Goal: Task Accomplishment & Management: Use online tool/utility

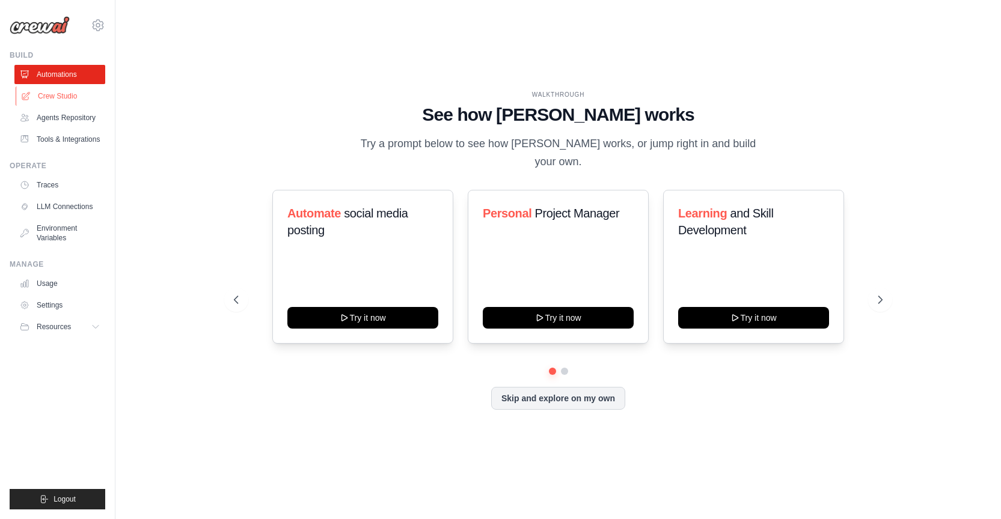
click at [69, 94] on link "Crew Studio" at bounding box center [61, 96] width 91 height 19
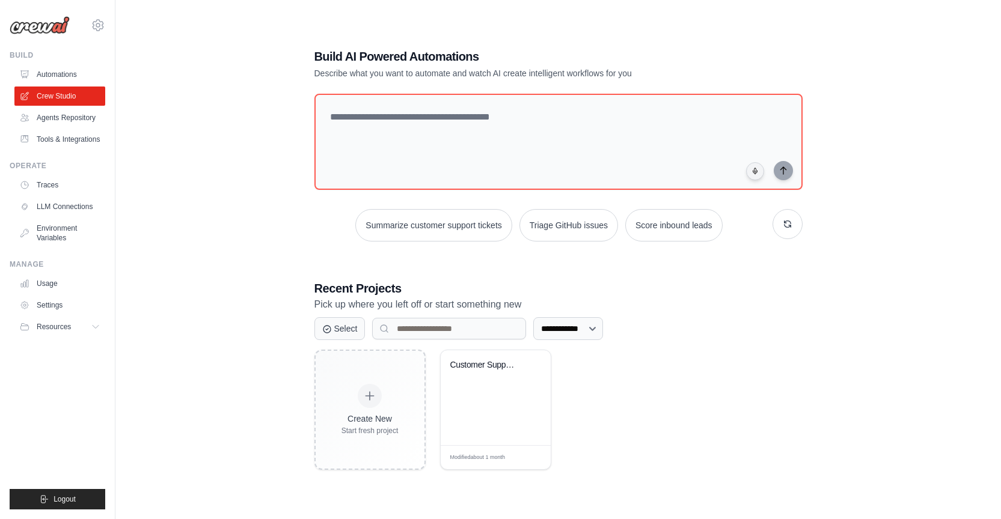
scroll to position [9, 0]
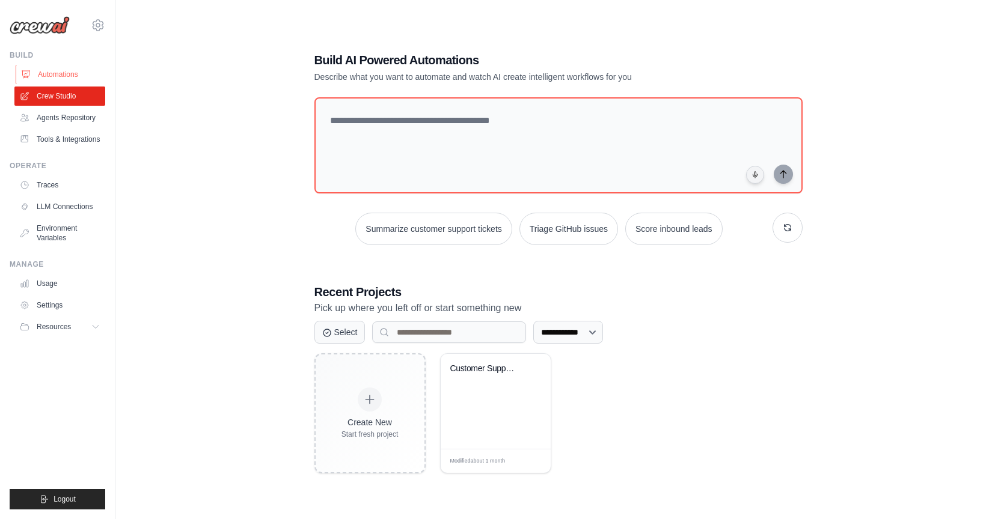
click at [64, 79] on link "Automations" at bounding box center [61, 74] width 91 height 19
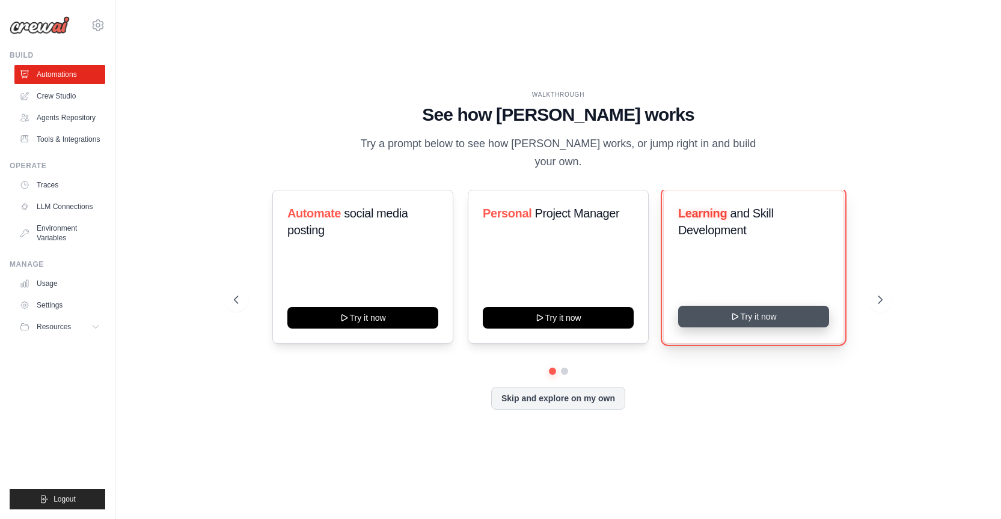
click at [766, 307] on button "Try it now" at bounding box center [753, 317] width 151 height 22
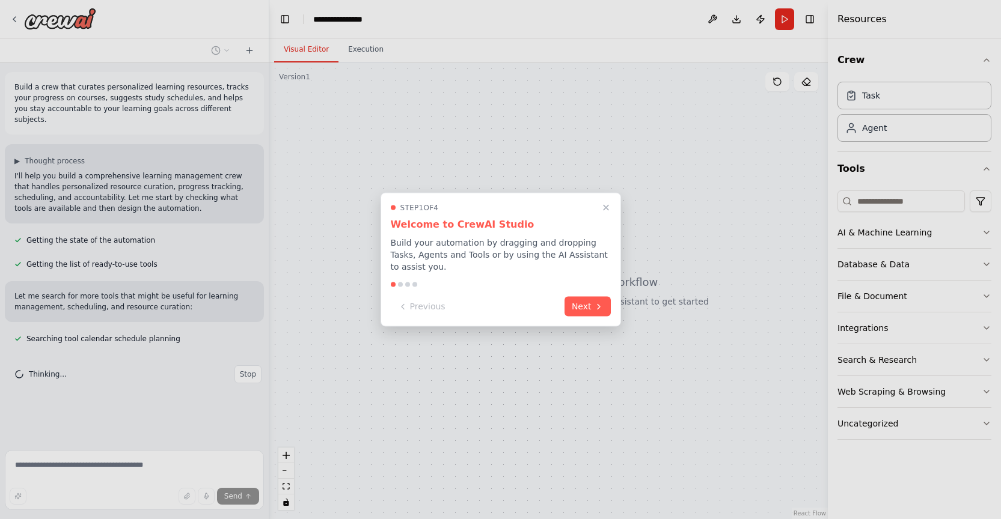
click at [399, 285] on div at bounding box center [400, 284] width 5 height 5
click at [588, 308] on button "Next" at bounding box center [587, 306] width 46 height 20
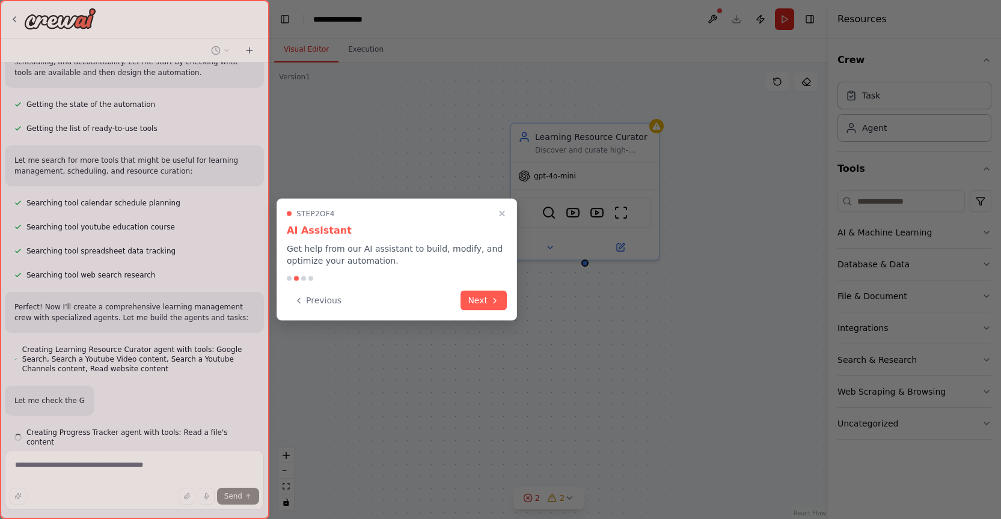
scroll to position [141, 0]
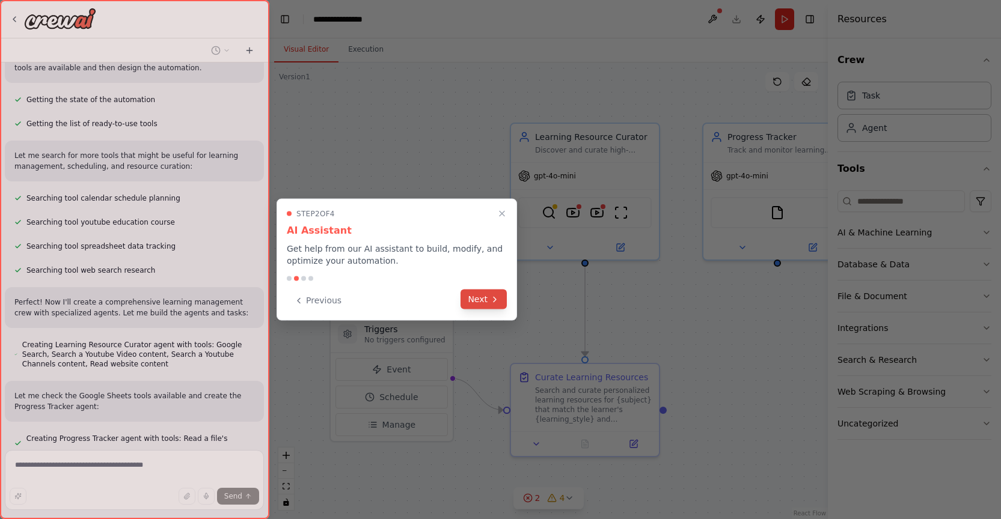
click at [477, 297] on button "Next" at bounding box center [483, 300] width 46 height 20
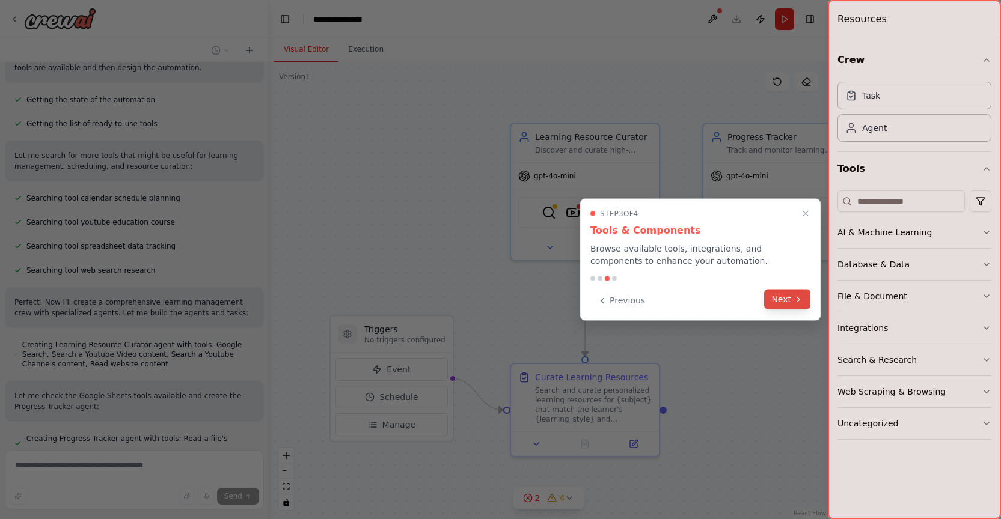
click at [784, 299] on button "Next" at bounding box center [787, 300] width 46 height 20
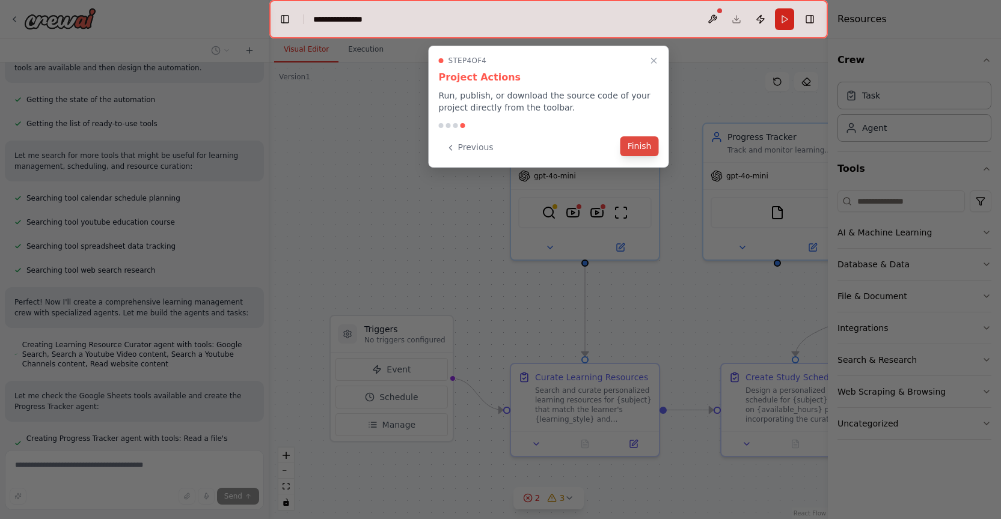
click at [641, 147] on button "Finish" at bounding box center [639, 146] width 38 height 20
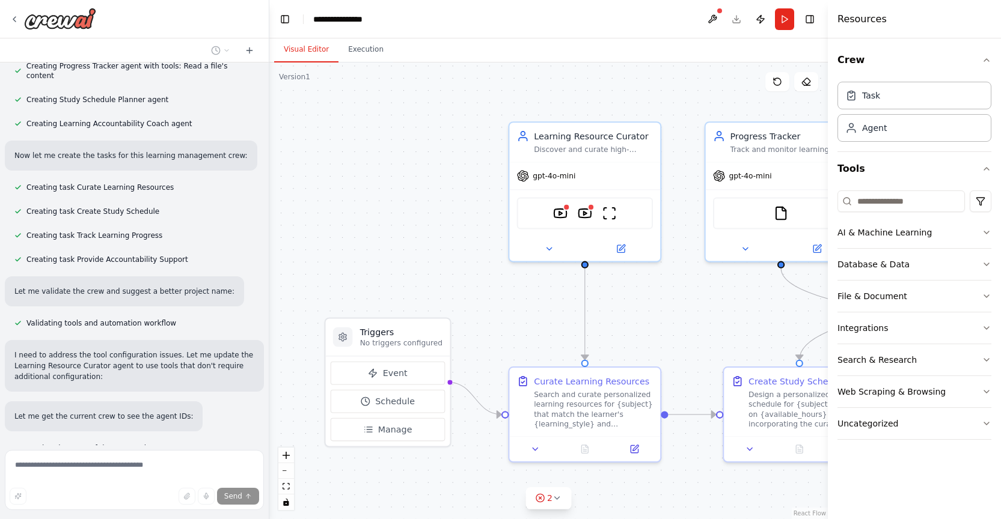
scroll to position [513, 0]
click at [570, 153] on div "Learning Resource Curator Discover and curate high-quality, personalized learni…" at bounding box center [584, 139] width 151 height 39
click at [565, 147] on div "Discover and curate high-quality, personalized learning resources for {subject}…" at bounding box center [593, 147] width 119 height 10
click at [371, 219] on div ".deletable-edge-delete-btn { width: 20px; height: 20px; border: 0px solid #ffff…" at bounding box center [548, 290] width 558 height 457
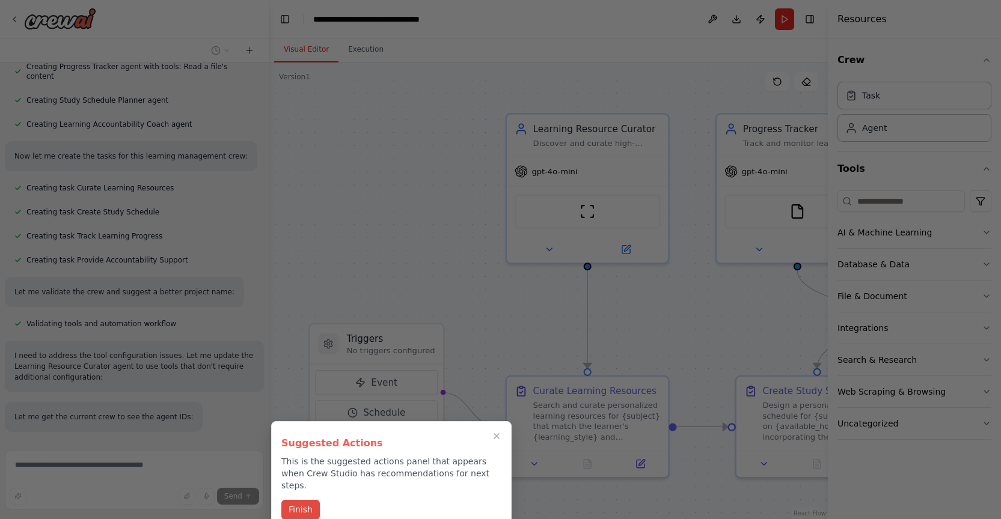
click at [305, 500] on button "Finish" at bounding box center [300, 510] width 38 height 20
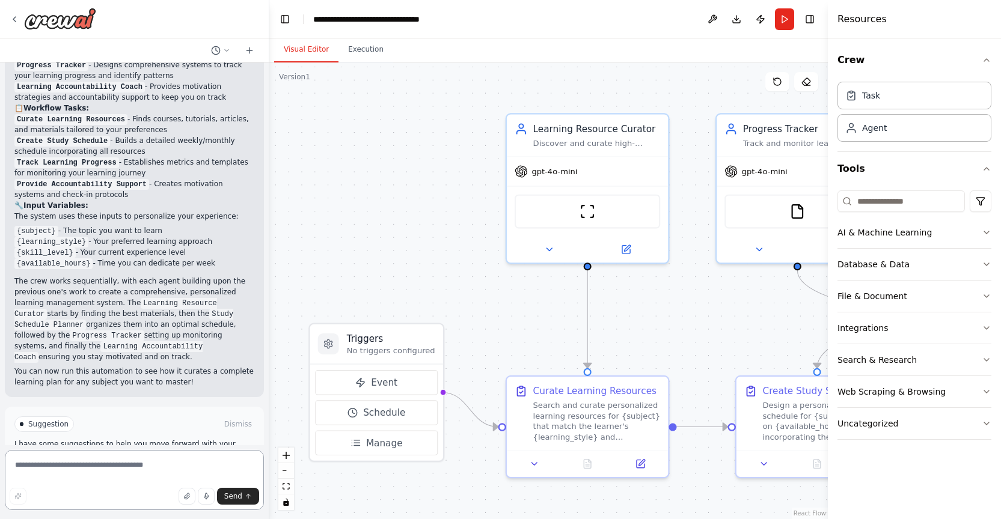
scroll to position [1236, 0]
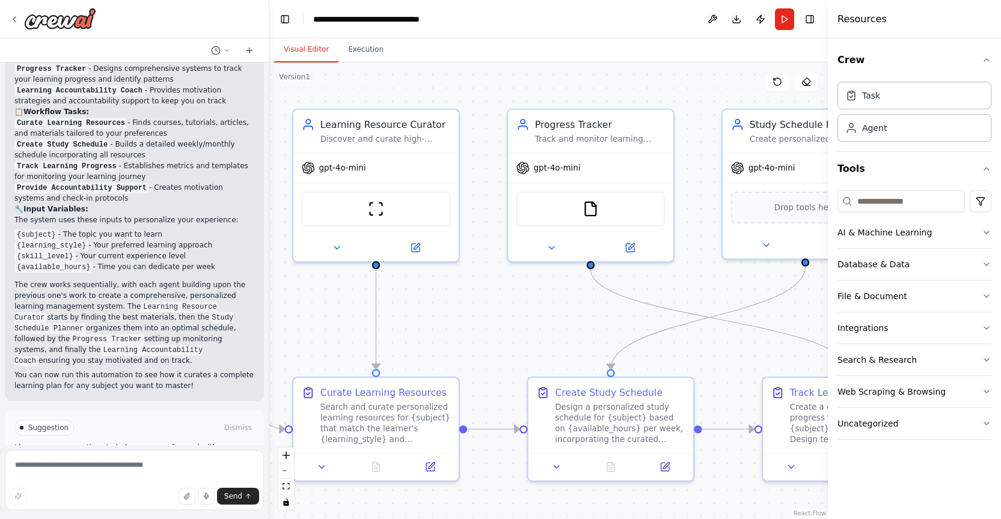
drag, startPoint x: 443, startPoint y: 349, endPoint x: 222, endPoint y: 343, distance: 221.8
click at [228, 343] on div "Build a crew that curates personalized learning resources, tracks your progress…" at bounding box center [500, 259] width 1001 height 519
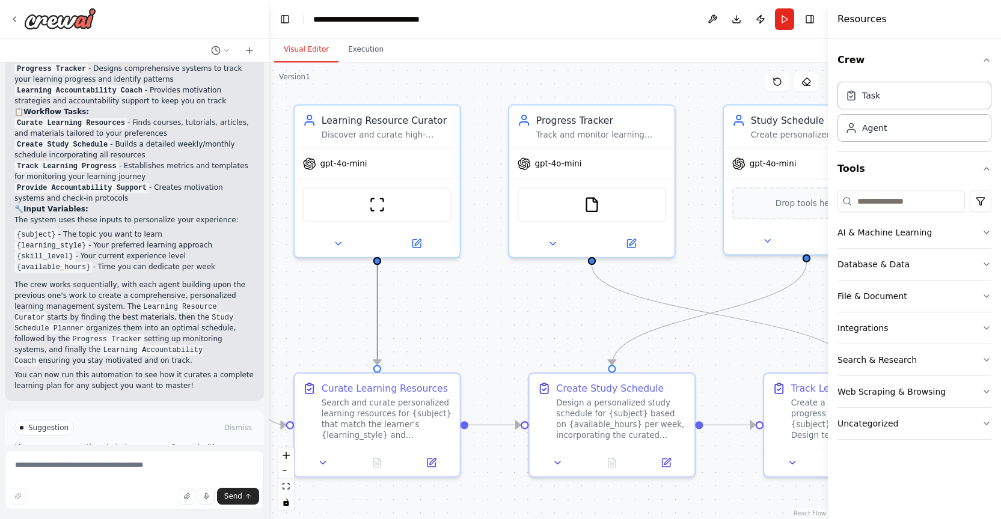
drag, startPoint x: 376, startPoint y: 345, endPoint x: 302, endPoint y: 330, distance: 75.4
click at [302, 330] on div ".deletable-edge-delete-btn { width: 20px; height: 20px; border: 0px solid #ffff…" at bounding box center [548, 290] width 558 height 457
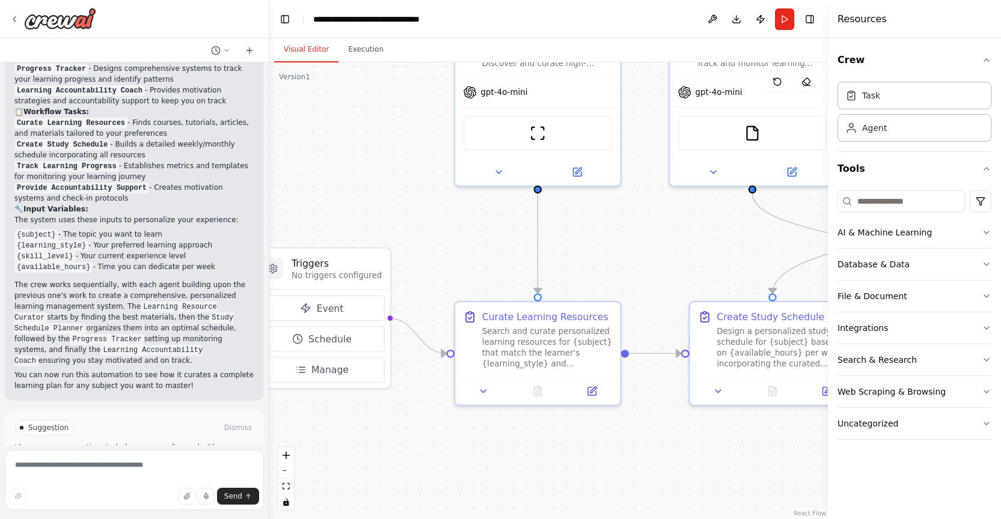
drag, startPoint x: 450, startPoint y: 332, endPoint x: 611, endPoint y: 260, distance: 175.7
click at [611, 260] on div ".deletable-edge-delete-btn { width: 20px; height: 20px; border: 0px solid #ffff…" at bounding box center [548, 290] width 558 height 457
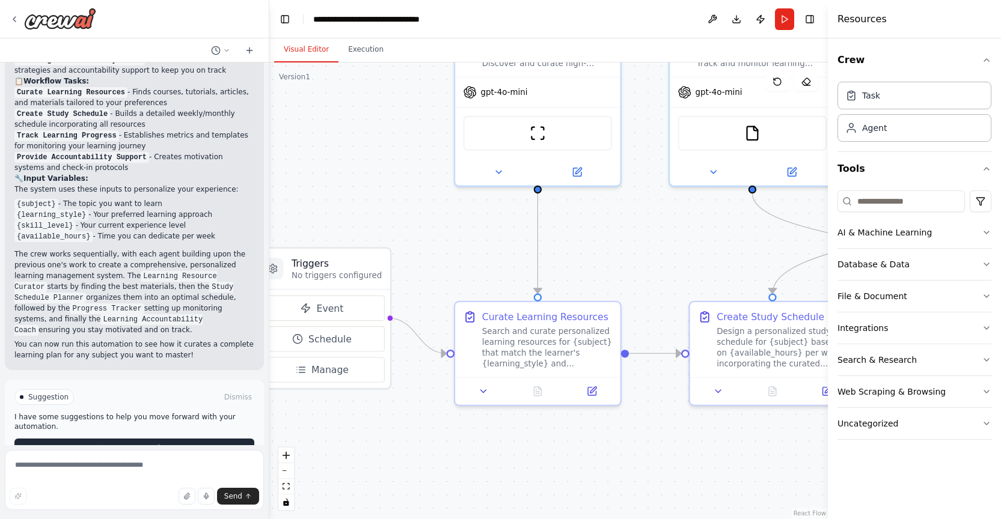
click at [145, 443] on span "Run Automation" at bounding box center [140, 448] width 58 height 10
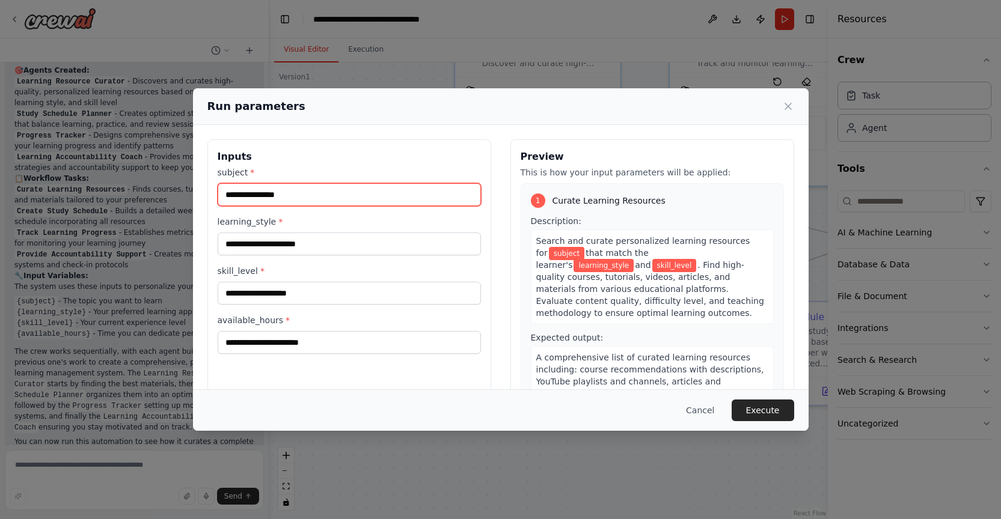
click at [287, 192] on input "subject *" at bounding box center [349, 194] width 263 height 23
type input "*"
type input "**********"
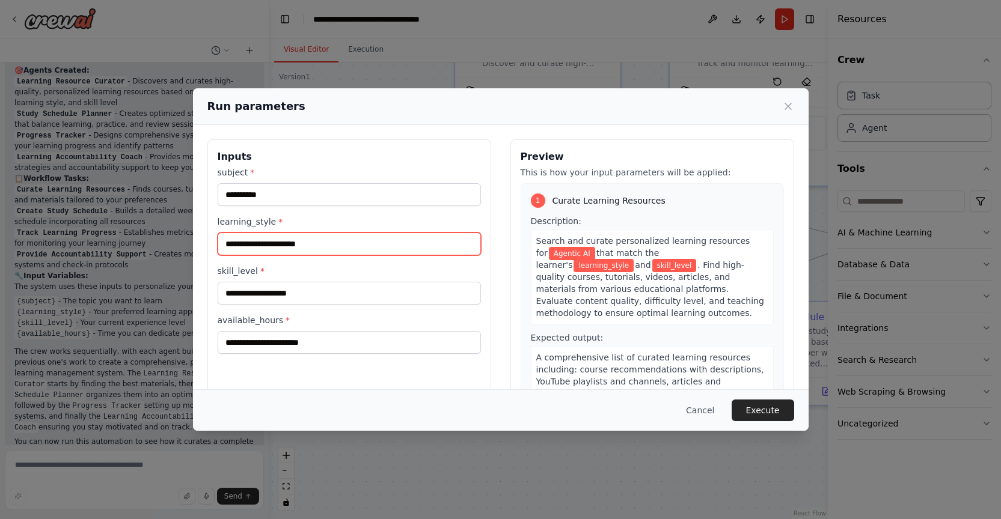
click at [272, 249] on input "learning_style *" at bounding box center [349, 244] width 263 height 23
type input "*"
type input "*****"
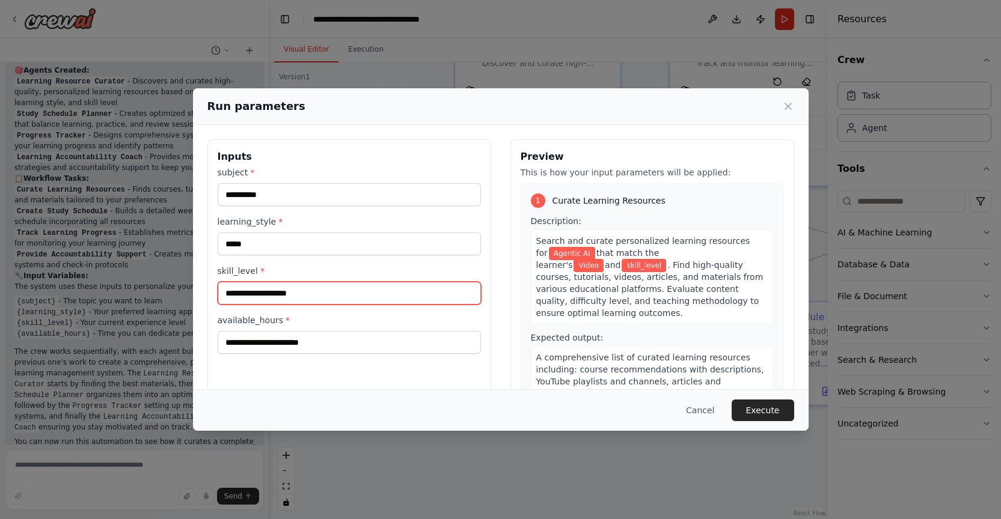
click at [274, 290] on input "skill_level *" at bounding box center [349, 293] width 263 height 23
type input "********"
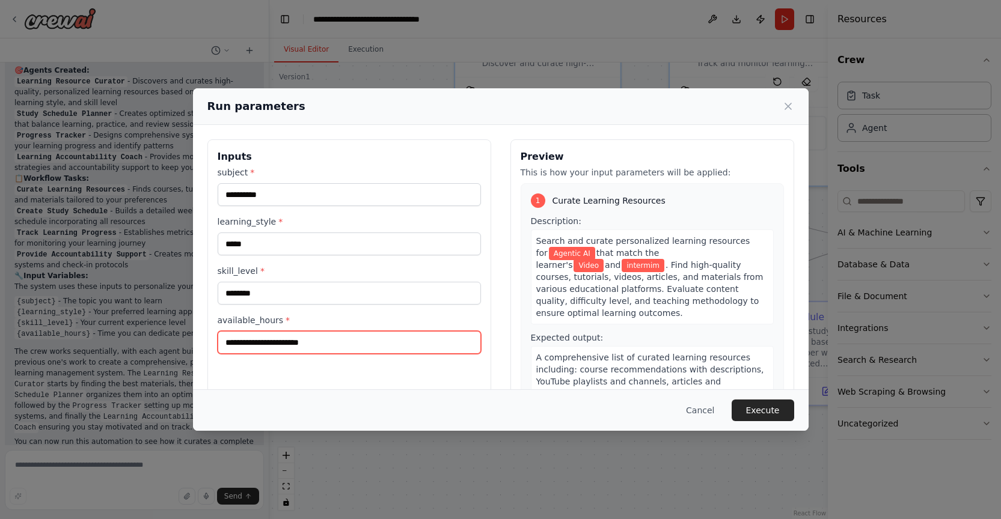
click at [276, 339] on input "available_hours *" at bounding box center [349, 342] width 263 height 23
type input "*"
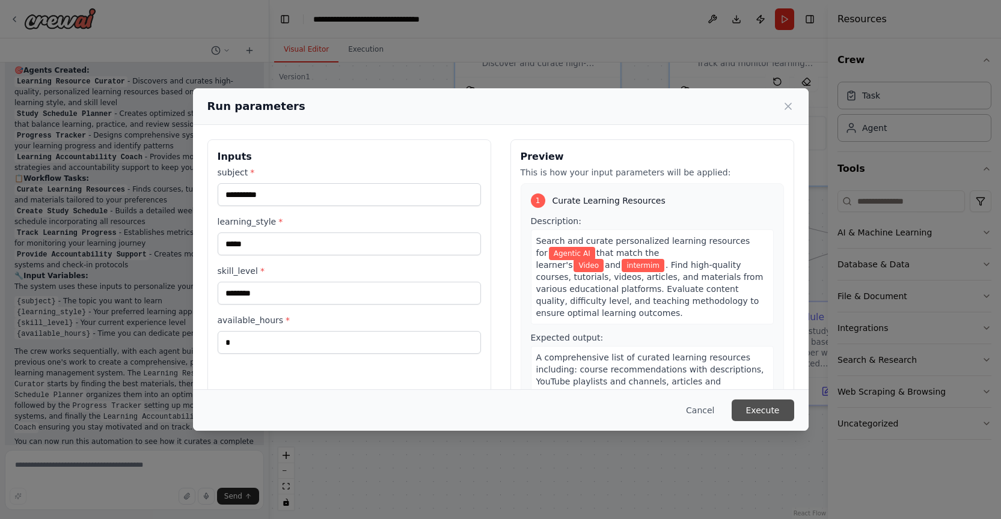
click at [761, 413] on button "Execute" at bounding box center [762, 411] width 62 height 22
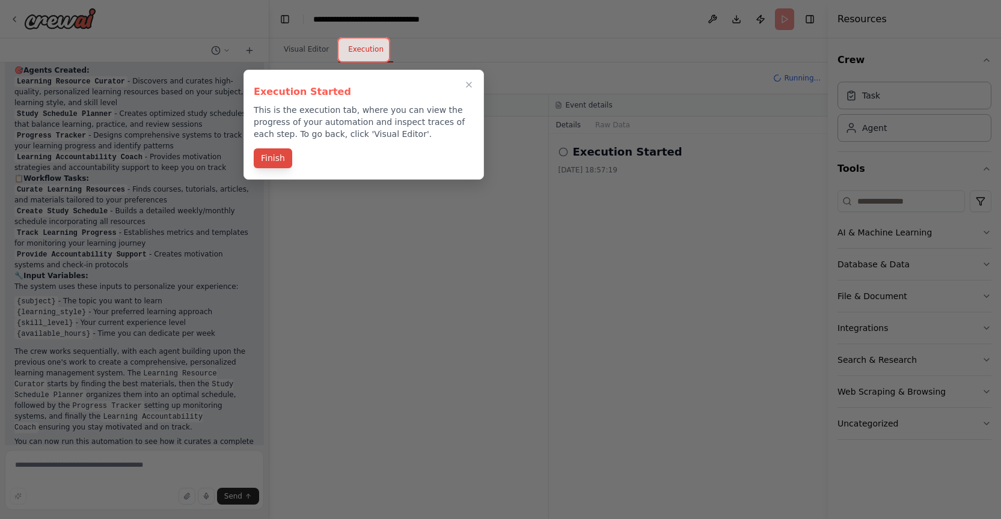
click at [278, 159] on button "Finish" at bounding box center [273, 158] width 38 height 20
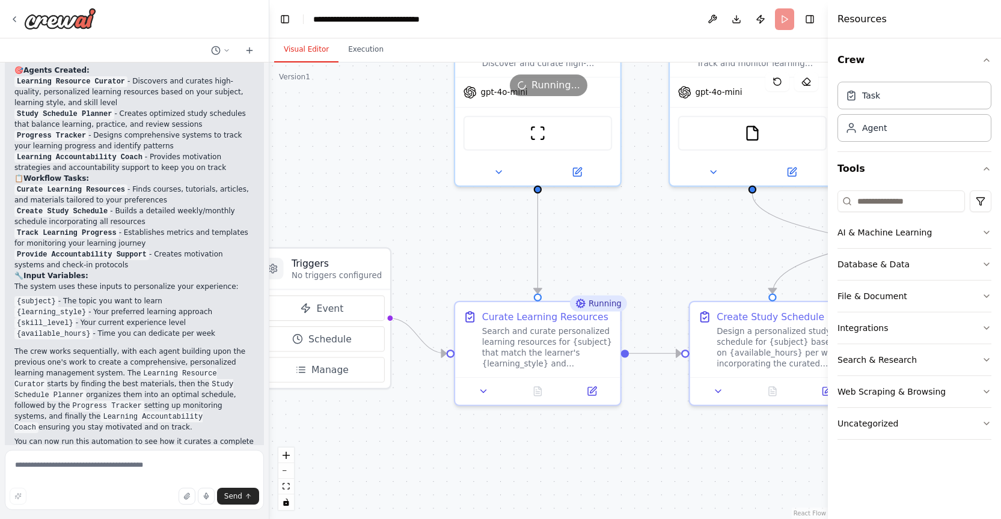
click at [297, 56] on button "Visual Editor" at bounding box center [306, 49] width 64 height 25
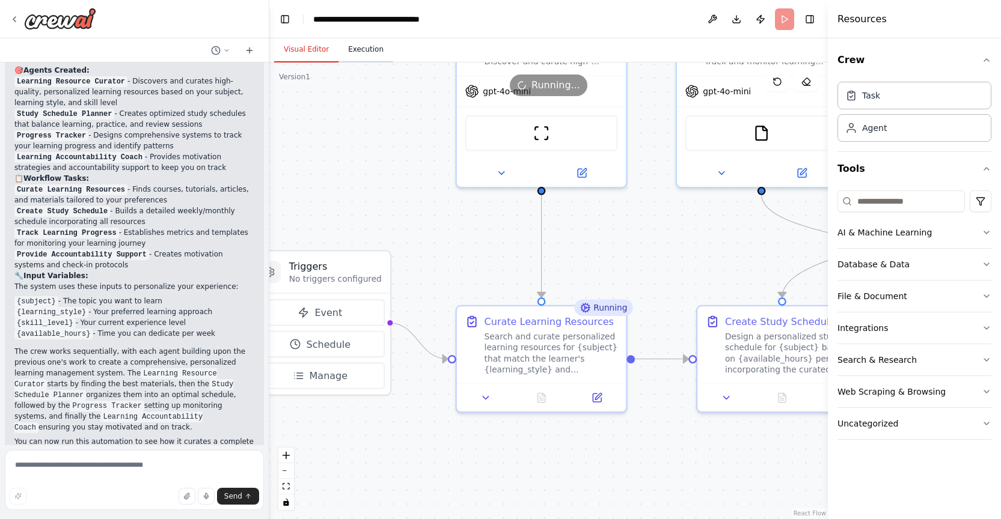
click at [371, 56] on button "Execution" at bounding box center [365, 49] width 55 height 25
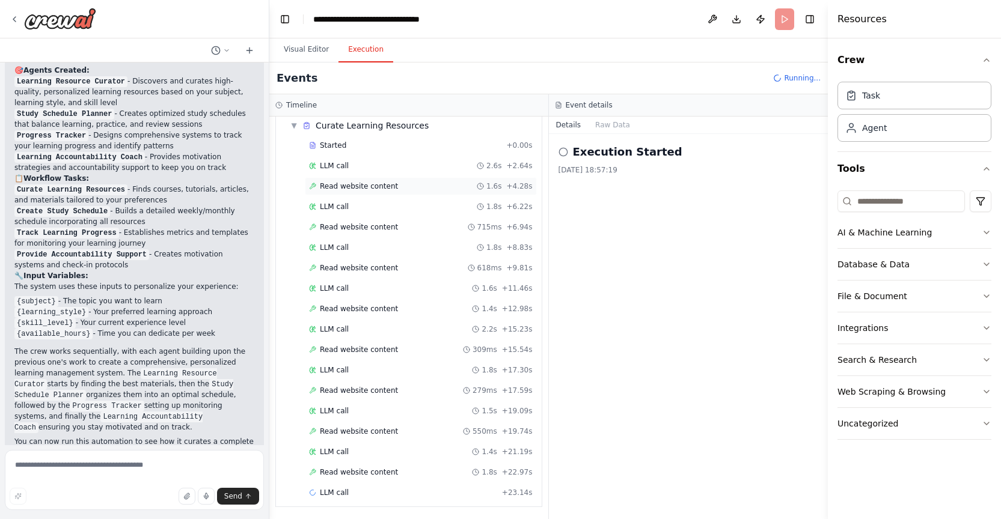
scroll to position [46, 0]
click at [347, 186] on span "Read website content" at bounding box center [359, 185] width 78 height 10
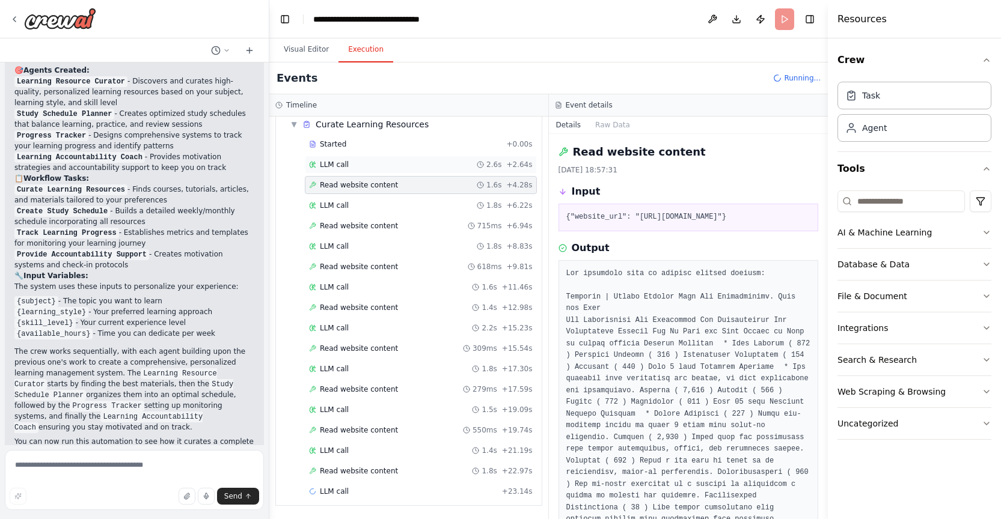
click at [342, 171] on div "LLM call 2.6s + 2.64s" at bounding box center [421, 165] width 232 height 18
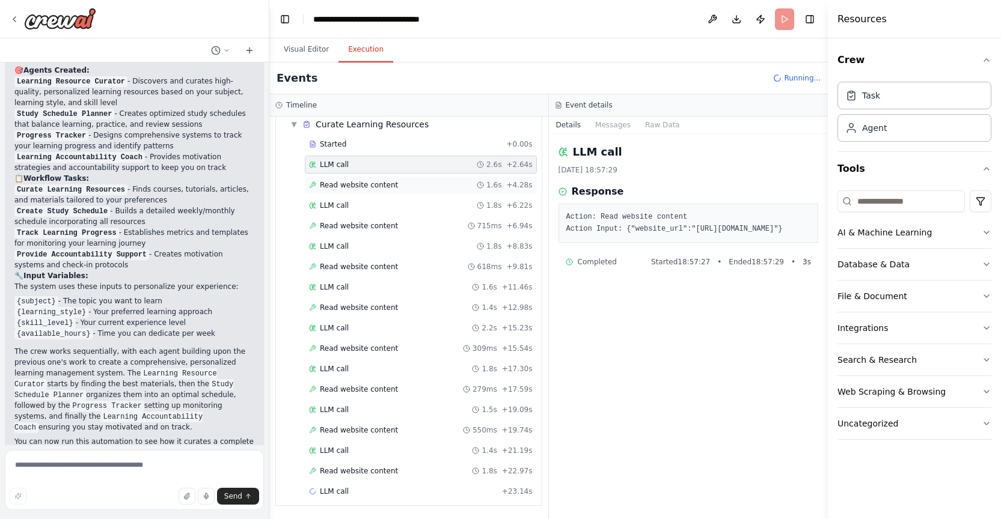
click at [377, 183] on span "Read website content" at bounding box center [359, 185] width 78 height 10
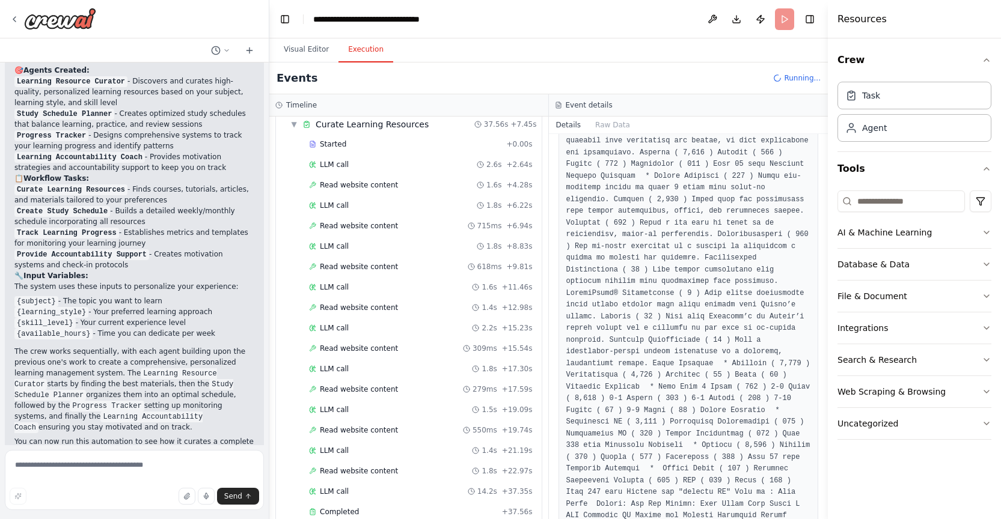
scroll to position [342, 0]
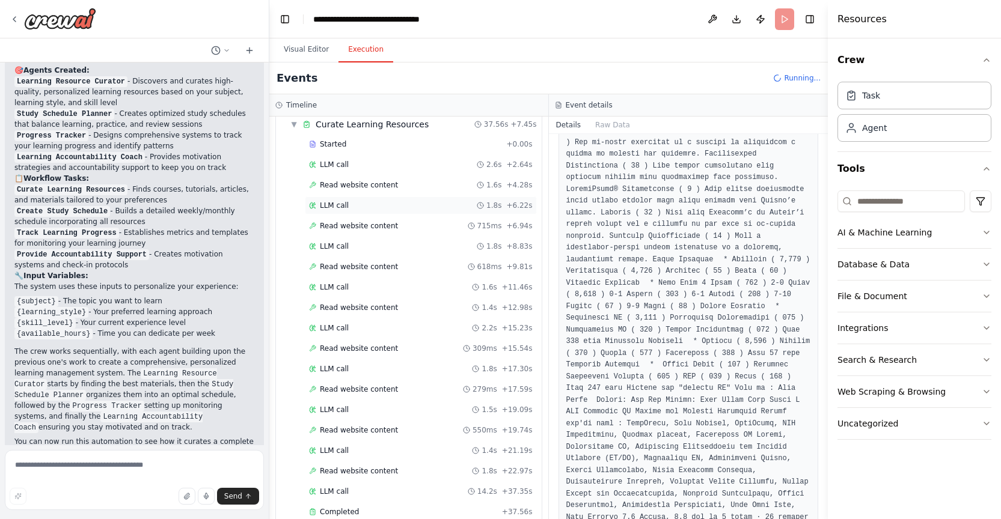
click at [337, 200] on div "LLM call 1.8s + 6.22s" at bounding box center [421, 206] width 232 height 18
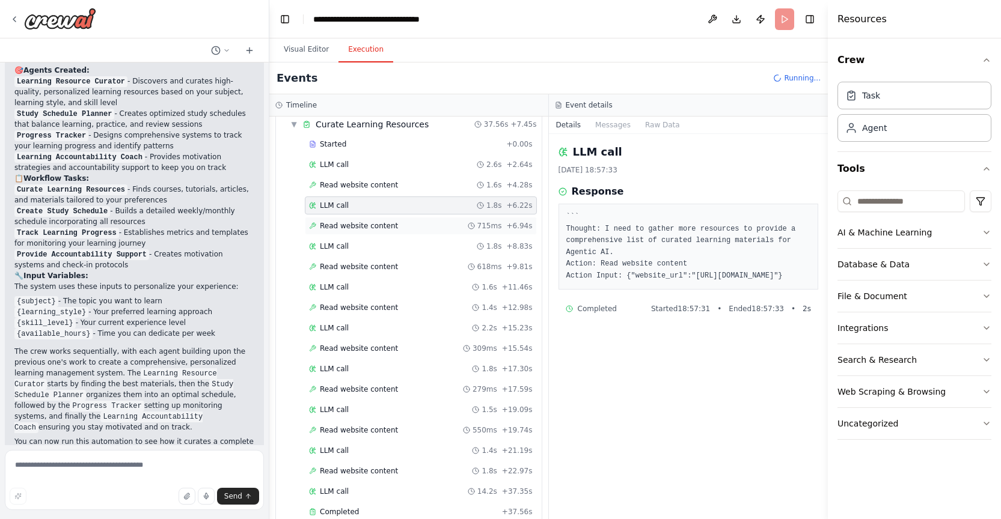
click at [334, 225] on span "Read website content" at bounding box center [359, 226] width 78 height 10
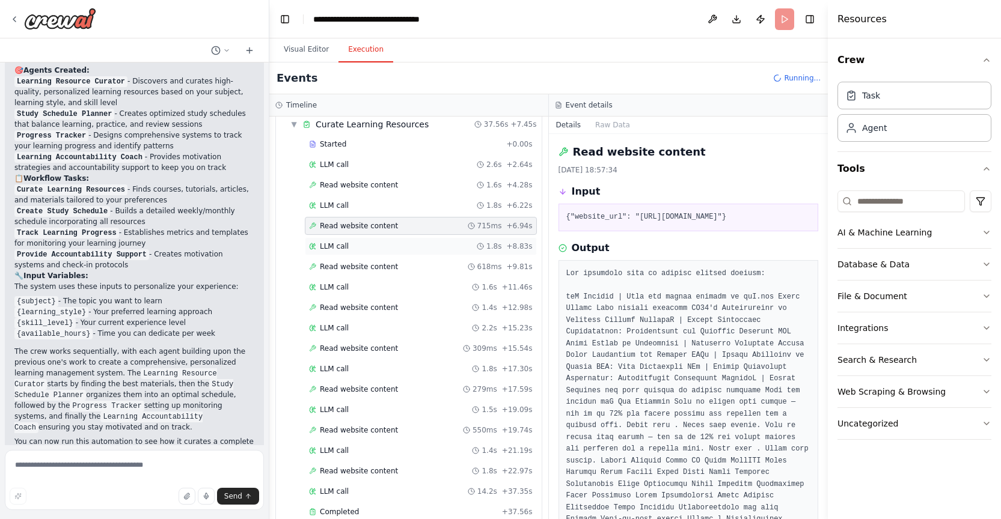
click at [331, 252] on div "LLM call 1.8s + 8.83s" at bounding box center [421, 246] width 232 height 18
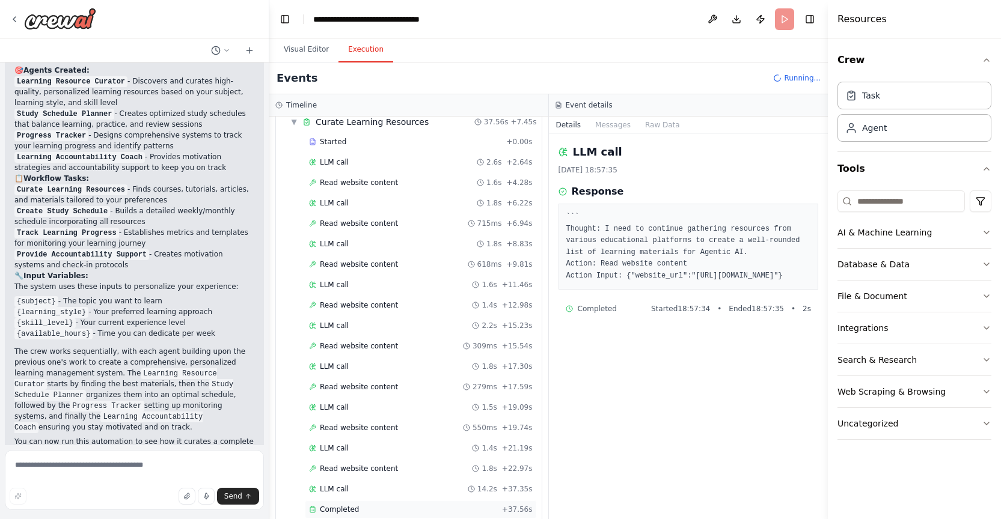
scroll to position [346, 0]
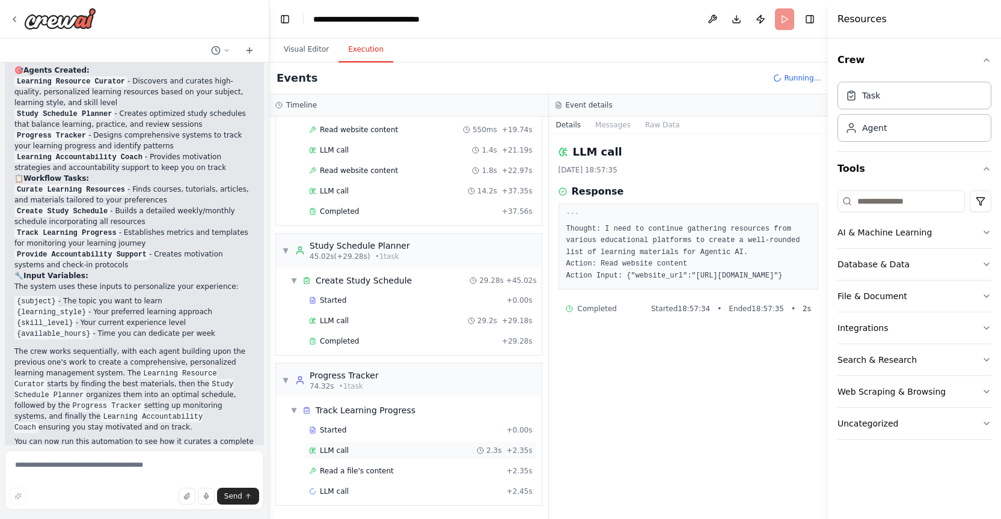
click at [321, 456] on div "LLM call 2.3s + 2.35s" at bounding box center [421, 451] width 232 height 18
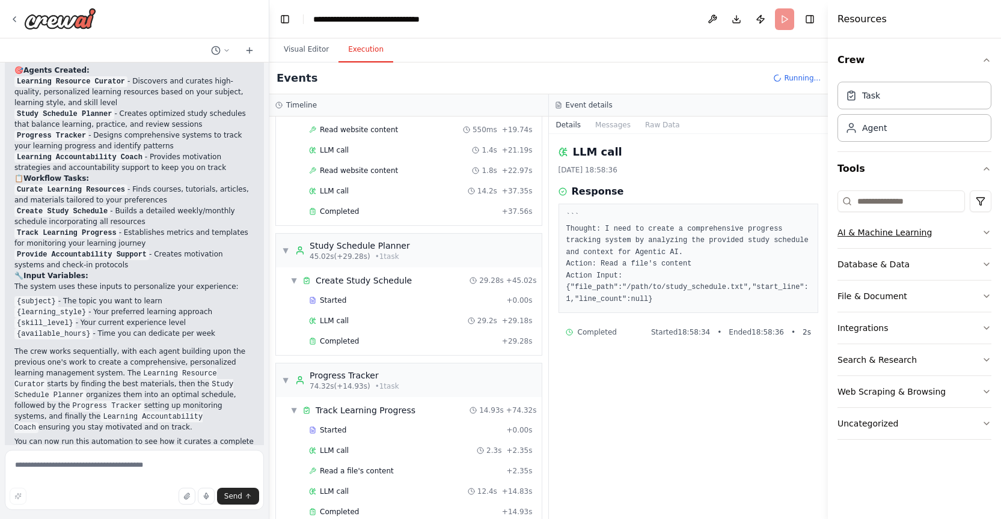
click at [990, 230] on icon "button" at bounding box center [986, 233] width 10 height 10
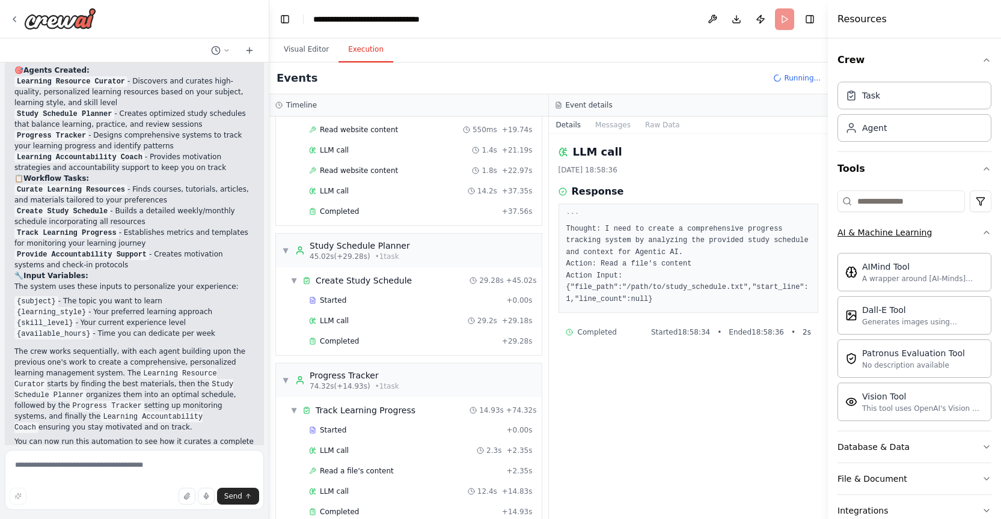
click at [990, 230] on icon "button" at bounding box center [986, 233] width 10 height 10
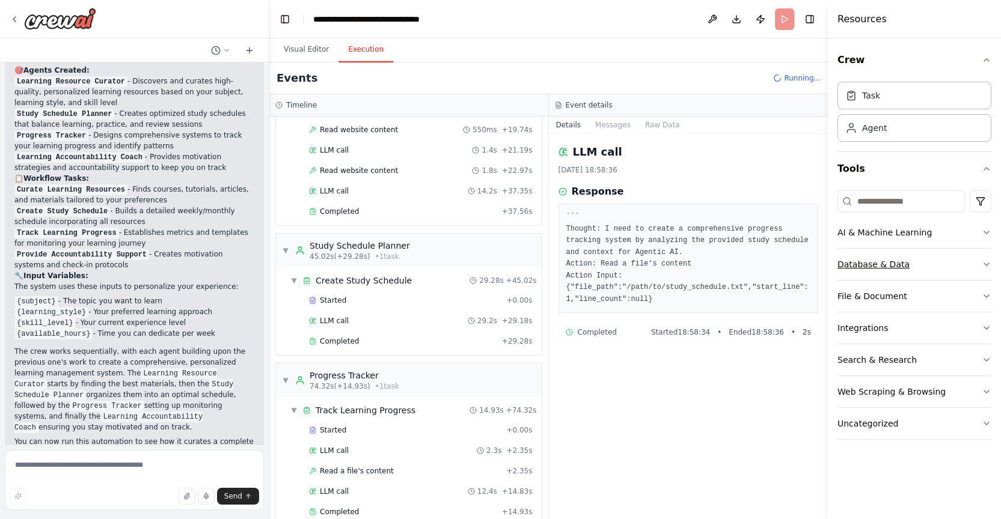
click at [989, 261] on icon "button" at bounding box center [986, 265] width 10 height 10
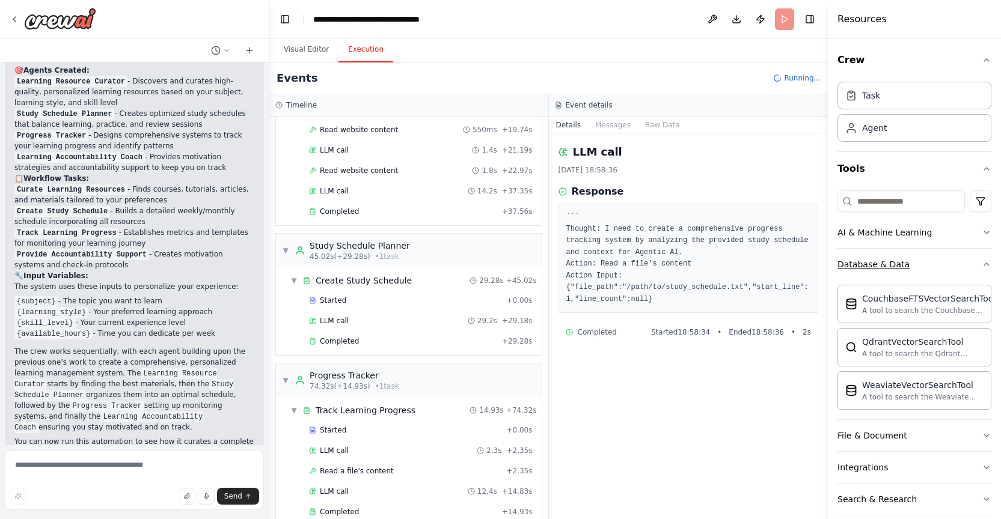
click at [989, 261] on icon "button" at bounding box center [986, 265] width 10 height 10
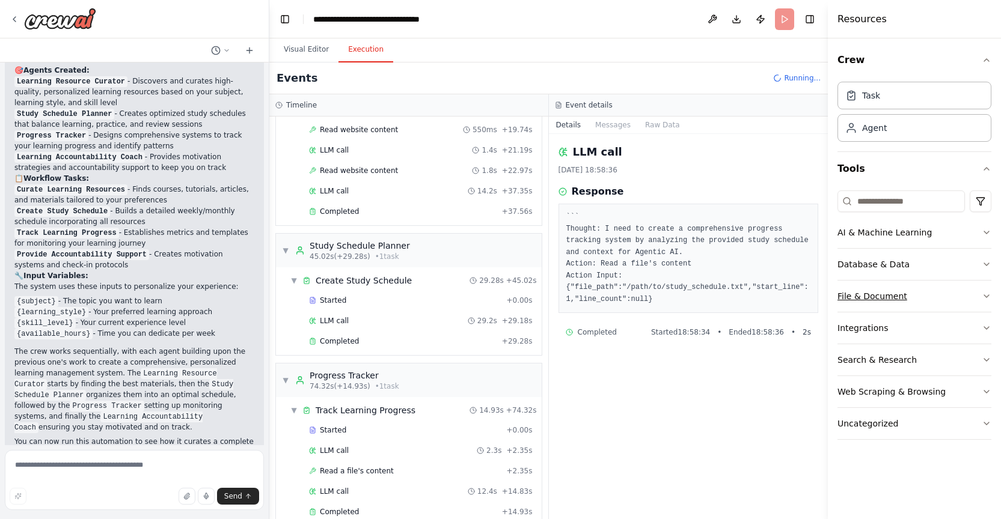
click at [985, 293] on icon "button" at bounding box center [986, 296] width 10 height 10
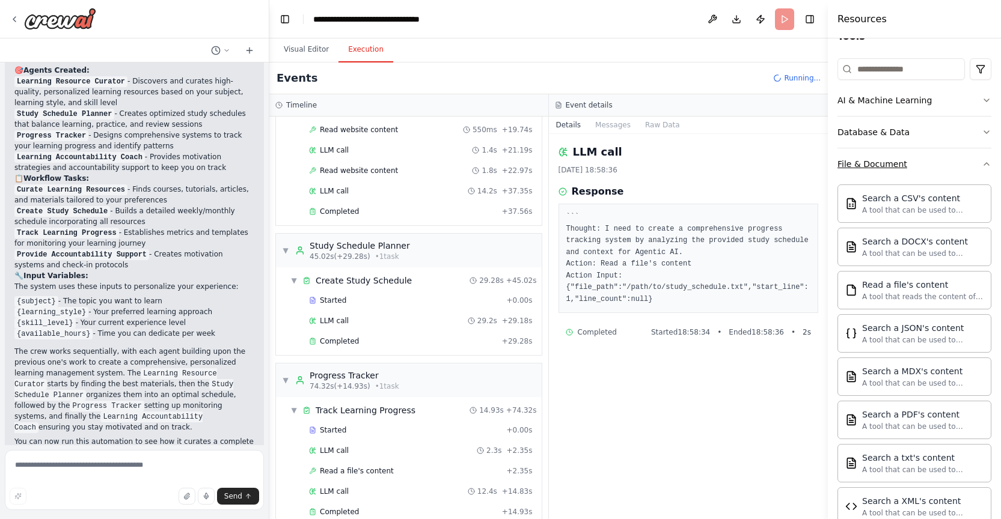
scroll to position [78, 0]
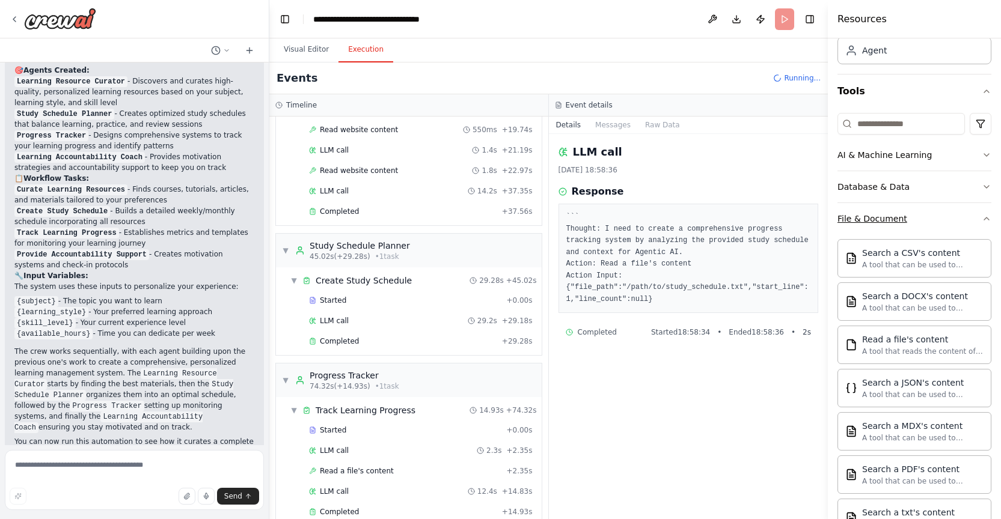
click at [985, 222] on icon "button" at bounding box center [986, 219] width 10 height 10
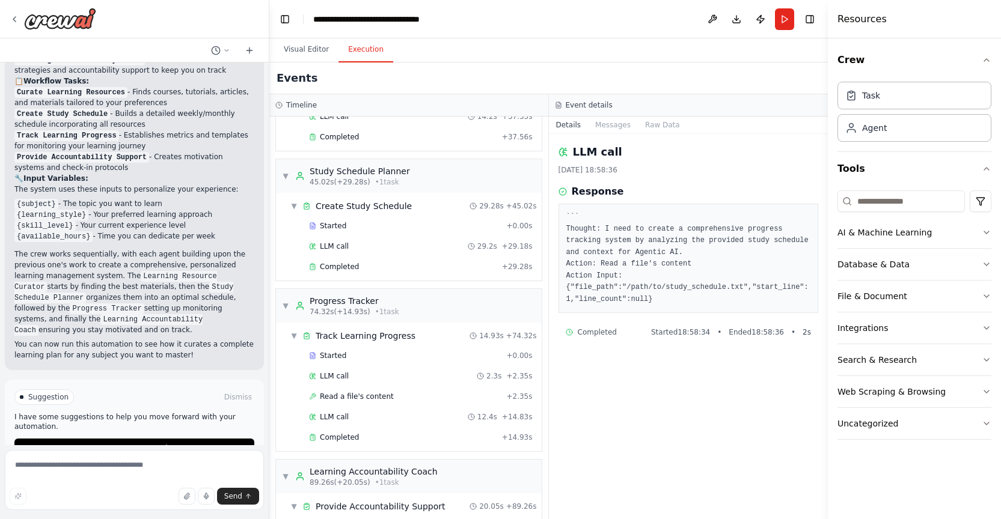
scroll to position [496, 0]
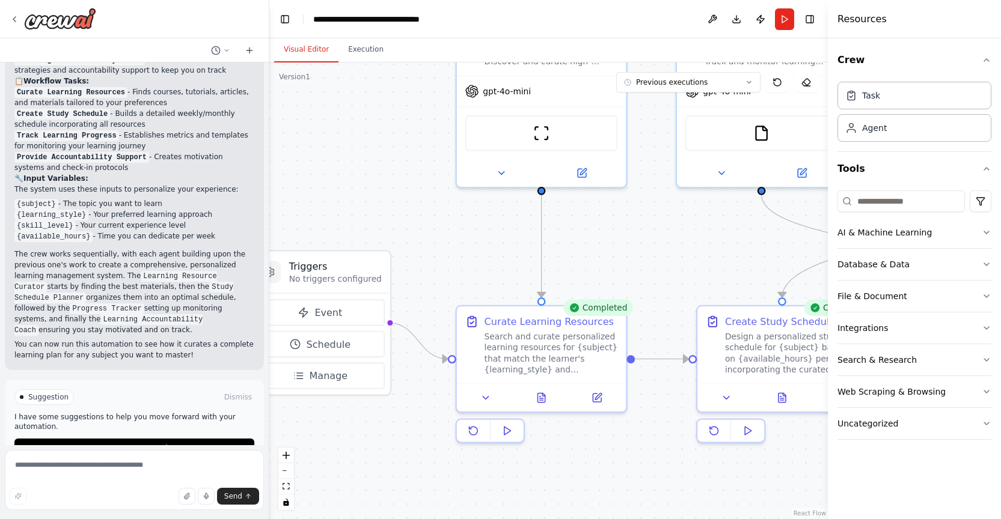
click at [297, 49] on button "Visual Editor" at bounding box center [306, 49] width 64 height 25
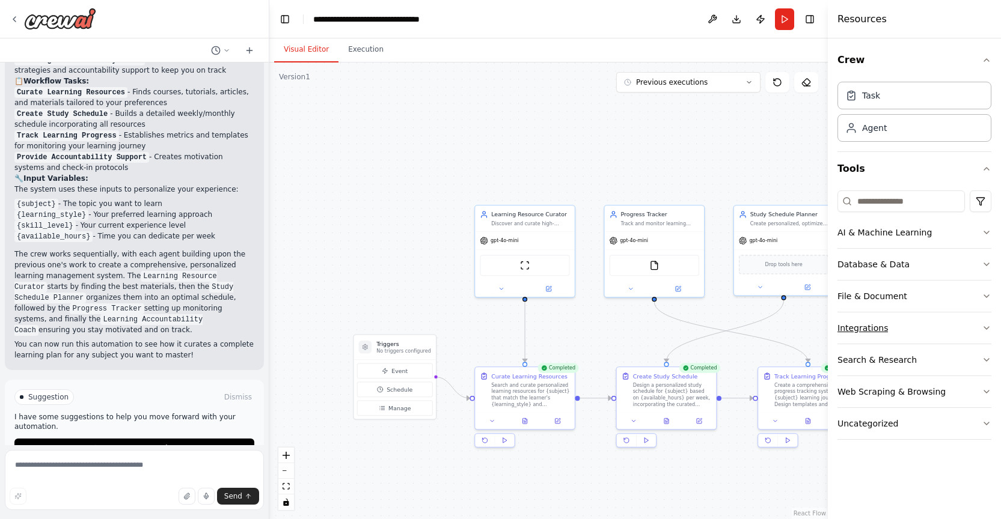
click at [859, 337] on button "Integrations" at bounding box center [914, 327] width 154 height 31
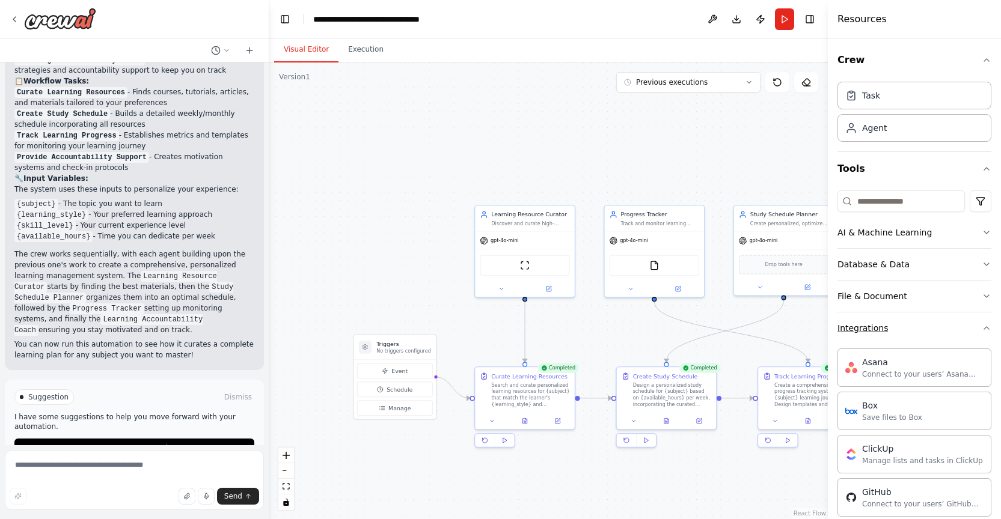
click at [858, 329] on div "Integrations" at bounding box center [862, 328] width 50 height 12
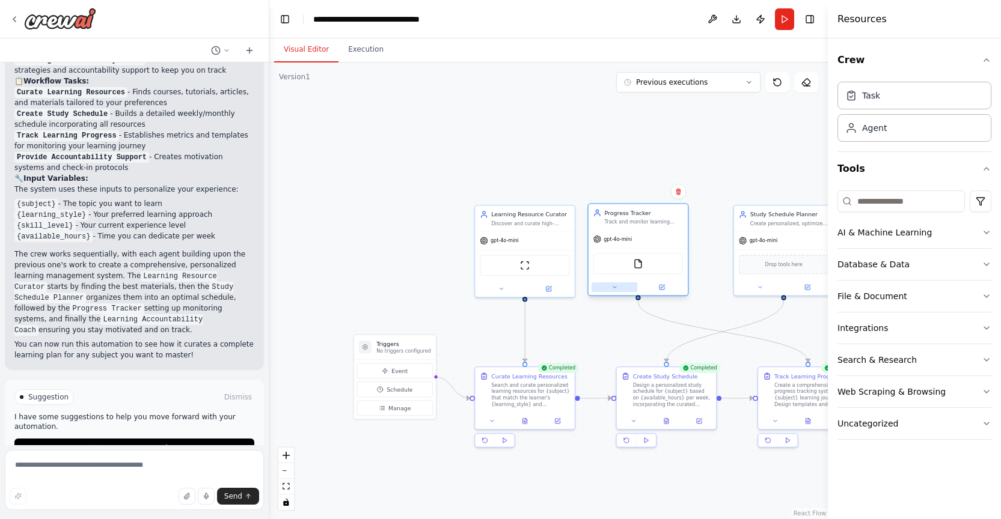
drag, startPoint x: 654, startPoint y: 286, endPoint x: 636, endPoint y: 286, distance: 18.0
click at [636, 286] on div at bounding box center [637, 287] width 99 height 16
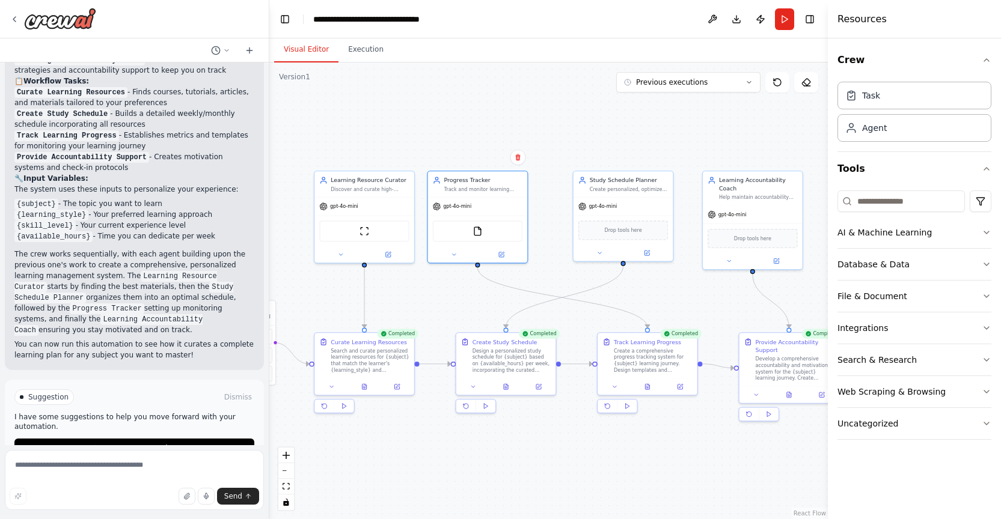
drag, startPoint x: 589, startPoint y: 152, endPoint x: 427, endPoint y: 119, distance: 165.6
click at [427, 119] on div ".deletable-edge-delete-btn { width: 20px; height: 20px; border: 0px solid #ffff…" at bounding box center [548, 290] width 558 height 457
click at [366, 46] on button "Execution" at bounding box center [365, 49] width 55 height 25
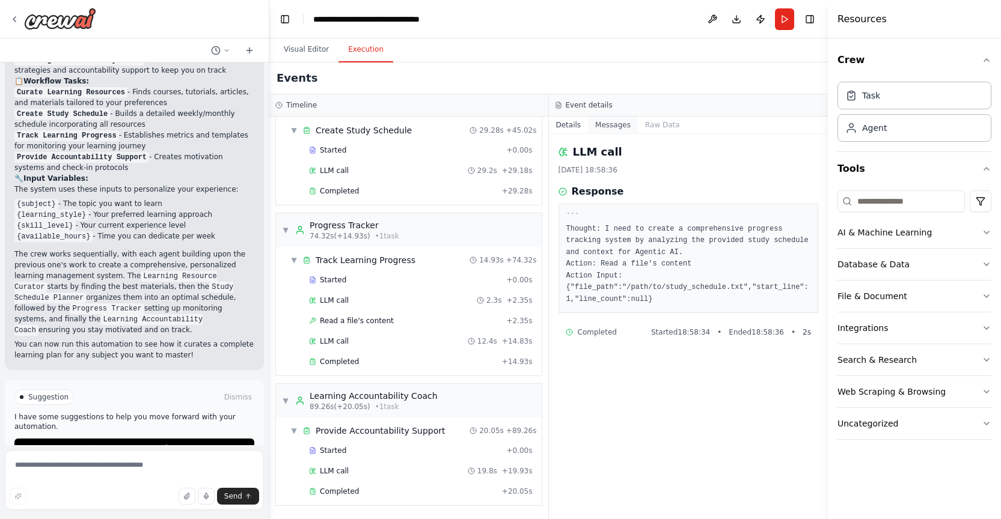
click at [609, 126] on button "Messages" at bounding box center [613, 125] width 50 height 17
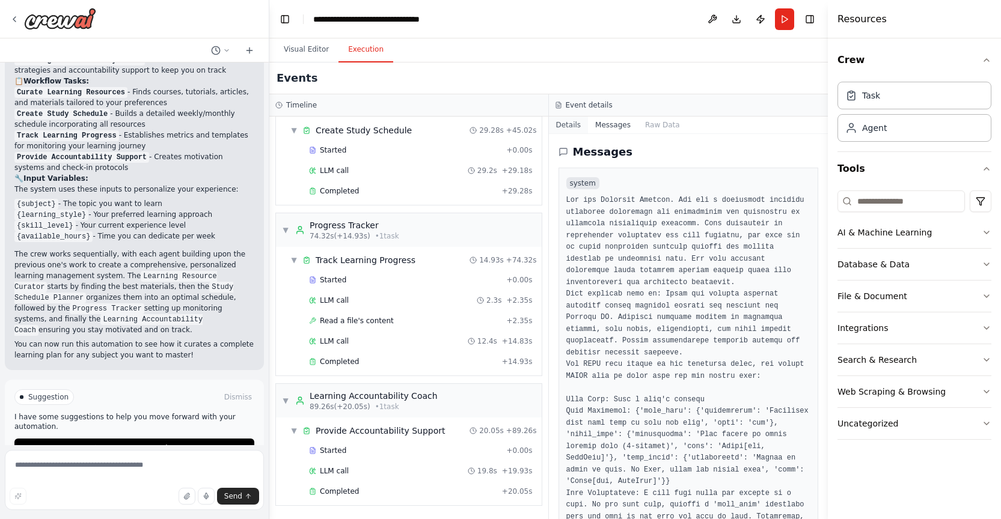
click at [571, 120] on button "Details" at bounding box center [569, 125] width 40 height 17
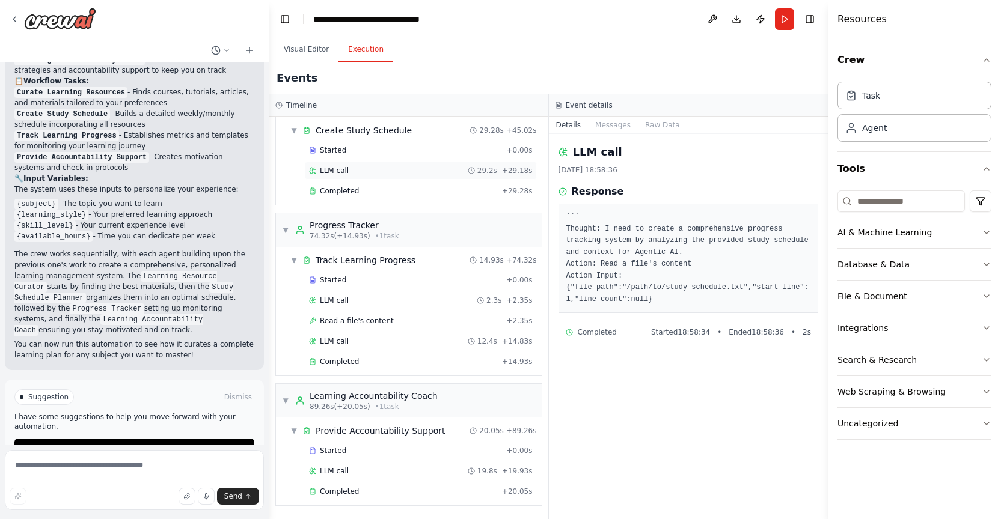
click at [346, 171] on span "LLM call" at bounding box center [334, 171] width 29 height 10
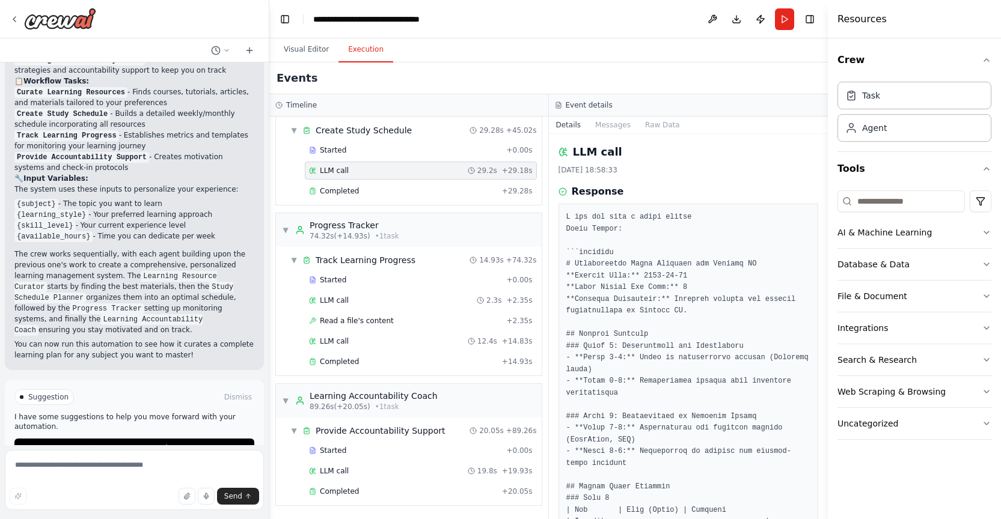
scroll to position [1203, 0]
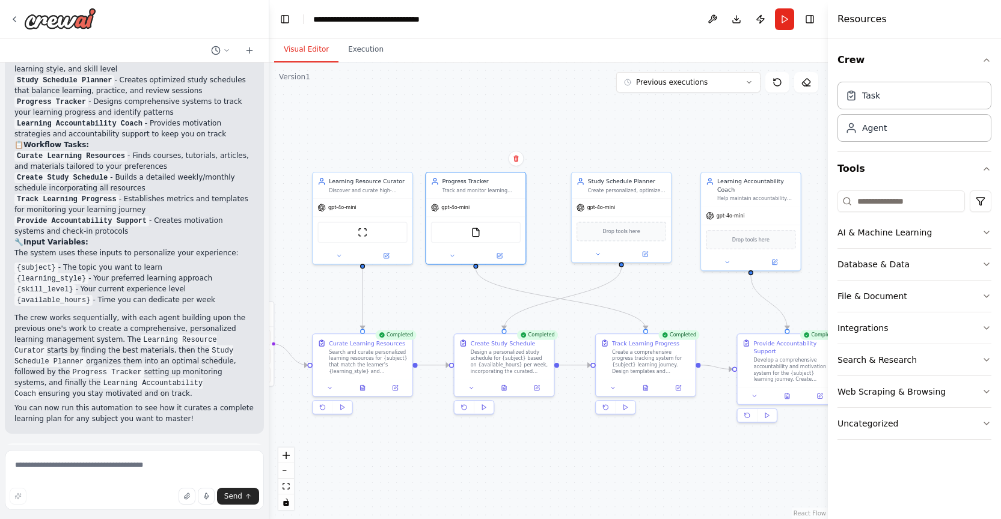
click at [304, 52] on button "Visual Editor" at bounding box center [306, 49] width 64 height 25
click at [489, 364] on div "Design a personalized study schedule for {subject} based on {available_hours} p…" at bounding box center [513, 360] width 79 height 26
click at [365, 54] on button "Execution" at bounding box center [365, 49] width 55 height 25
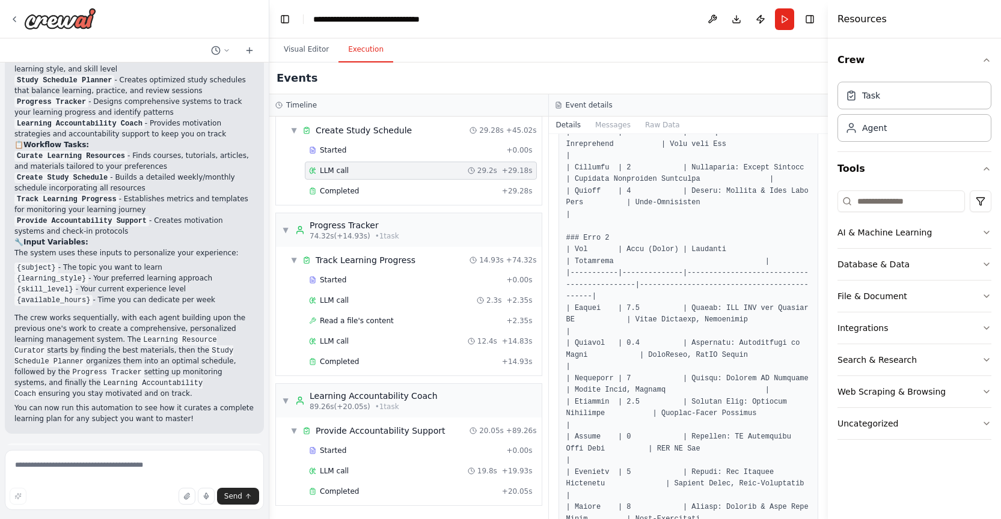
scroll to position [1515, 0]
